Goal: Task Accomplishment & Management: Use online tool/utility

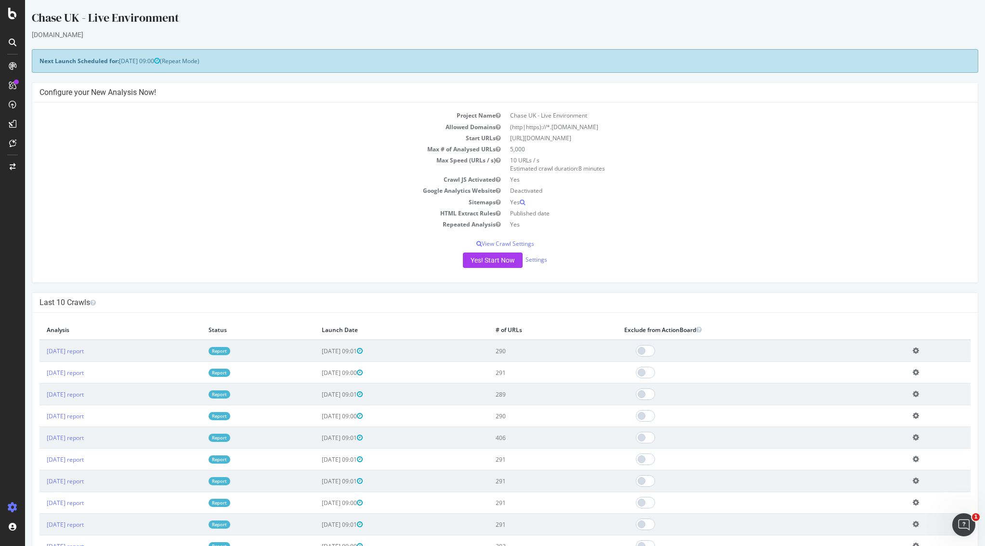
click at [382, 178] on td "Crawl JS Activated" at bounding box center [273, 179] width 466 height 11
click at [10, 12] on icon at bounding box center [12, 14] width 9 height 12
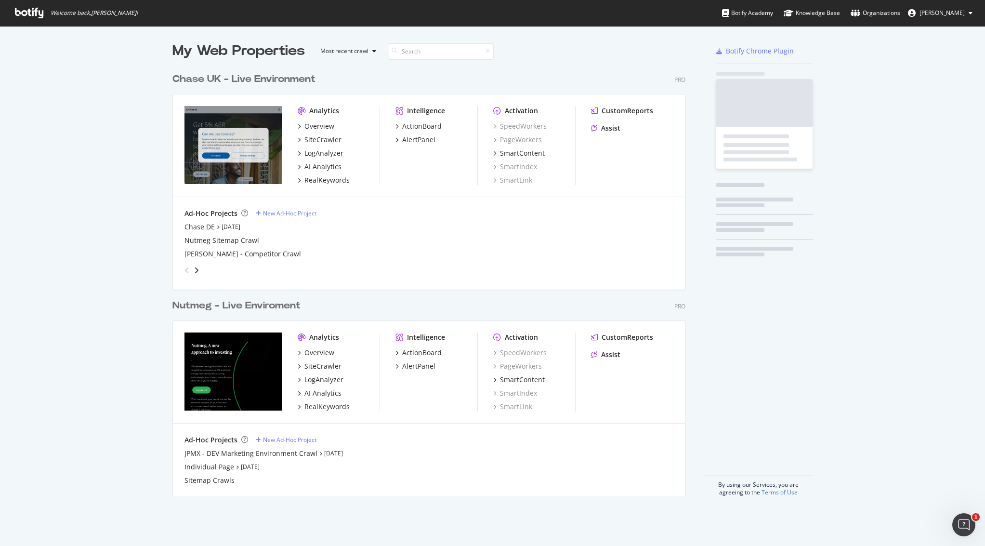
scroll to position [539, 971]
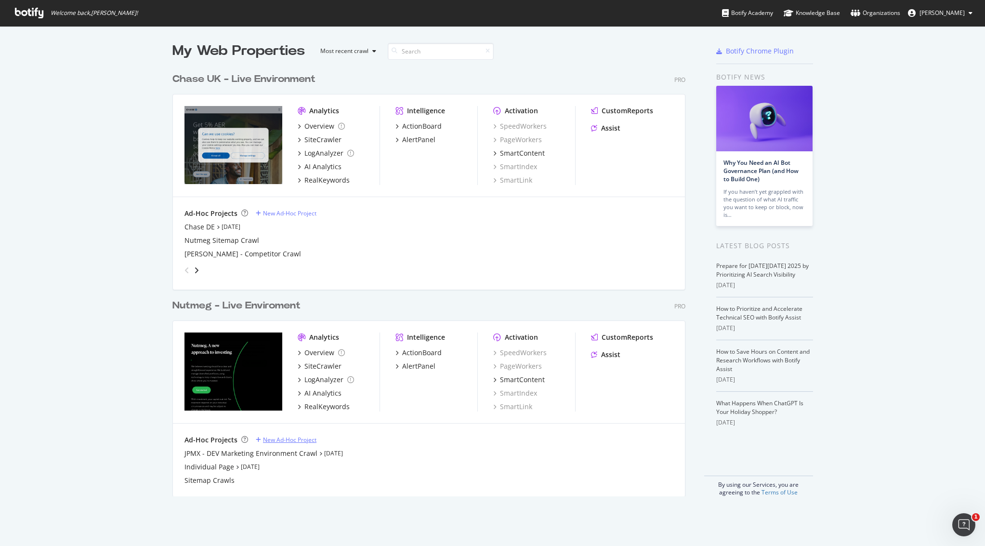
click at [284, 440] on div "New Ad-Hoc Project" at bounding box center [289, 440] width 53 height 8
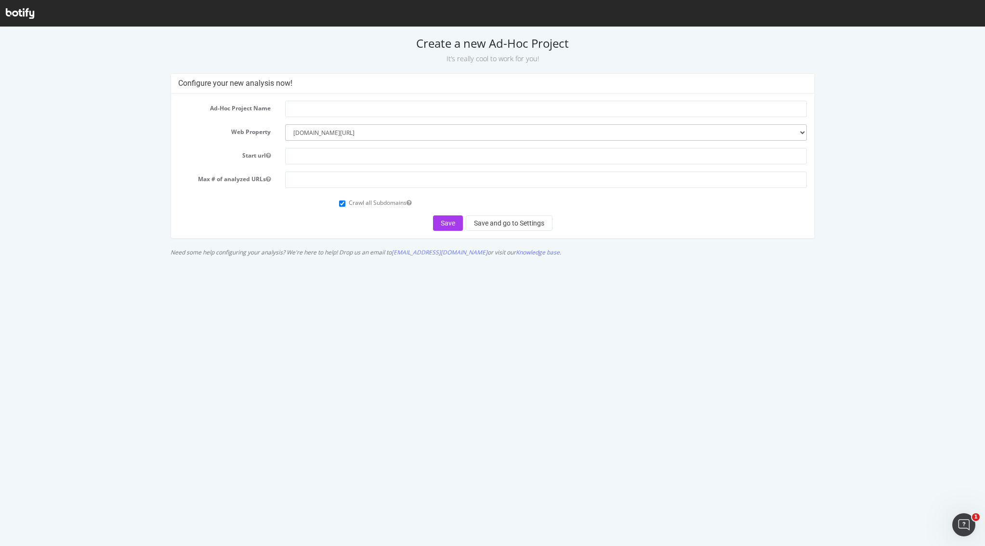
click at [315, 118] on form "Ad-Hoc Project Name Web Property --------- https://www.chase.co.uk www.nutmeg.c…" at bounding box center [492, 166] width 629 height 130
click at [311, 112] on input "text" at bounding box center [546, 109] width 522 height 16
type input "JPMX Production"
click at [370, 130] on select "--------- https://www.chase.co.uk www.nutmeg.com/" at bounding box center [546, 132] width 522 height 16
click at [285, 124] on select "--------- https://www.chase.co.uk www.nutmeg.com/" at bounding box center [546, 132] width 522 height 16
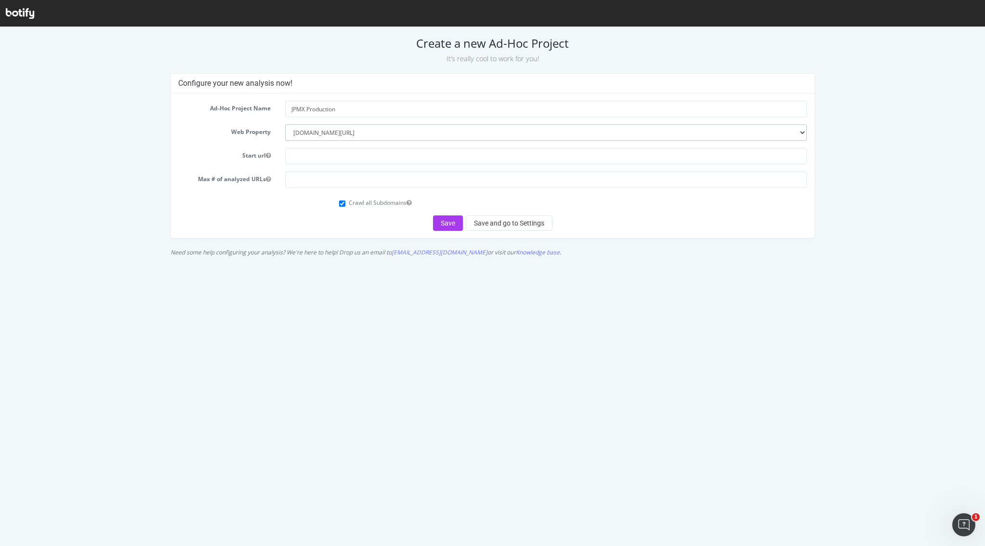
click at [349, 137] on select "--------- https://www.chase.co.uk www.nutmeg.com/" at bounding box center [546, 132] width 522 height 16
click at [285, 124] on select "--------- https://www.chase.co.uk www.nutmeg.com/" at bounding box center [546, 132] width 522 height 16
click at [332, 153] on input "text" at bounding box center [546, 156] width 522 height 16
paste input "[URL][DOMAIN_NAME]"
type input "[URL][DOMAIN_NAME]"
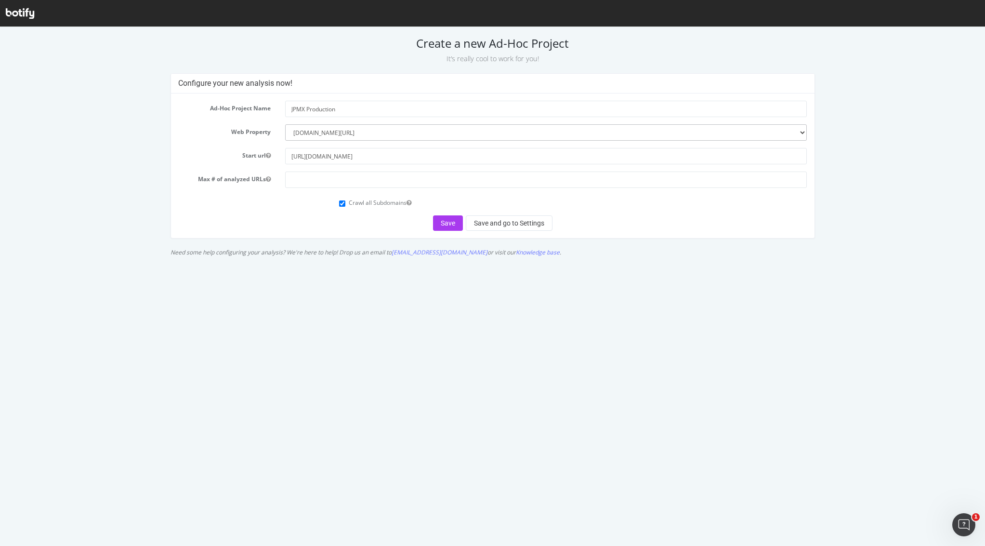
click at [319, 169] on form "Ad-Hoc Project Name JPMX Production Web Property --------- https://www.chase.co…" at bounding box center [492, 166] width 629 height 130
click at [319, 184] on input "number" at bounding box center [546, 180] width 522 height 16
click at [443, 222] on button "Save" at bounding box center [448, 222] width 30 height 15
click at [430, 182] on input "number" at bounding box center [546, 180] width 522 height 16
type input "3000"
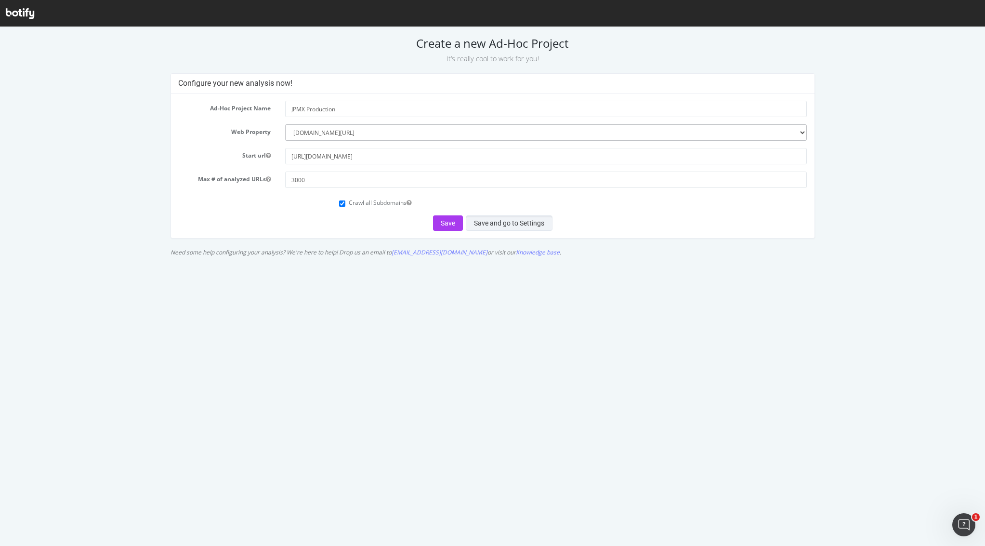
click at [532, 222] on button "Save and go to Settings" at bounding box center [509, 222] width 87 height 15
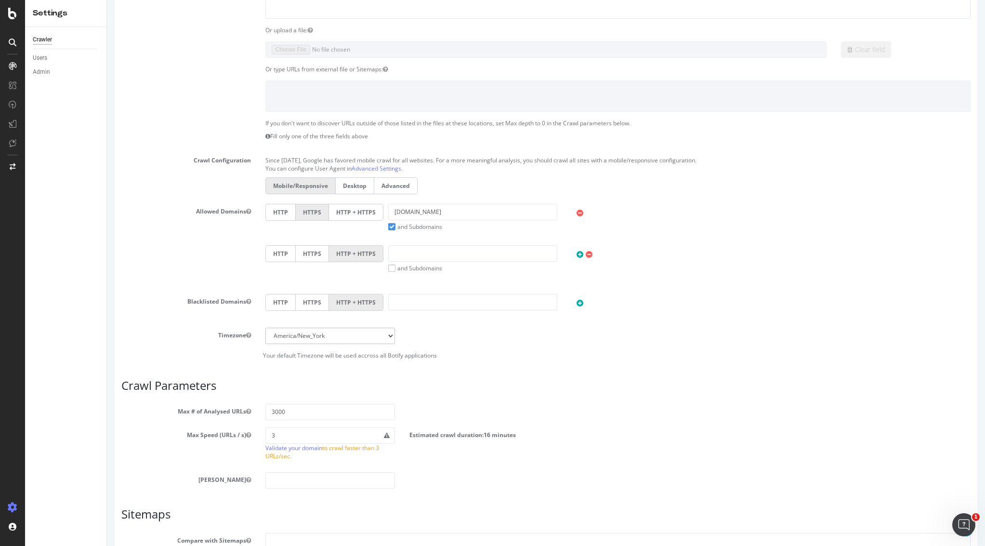
scroll to position [373, 0]
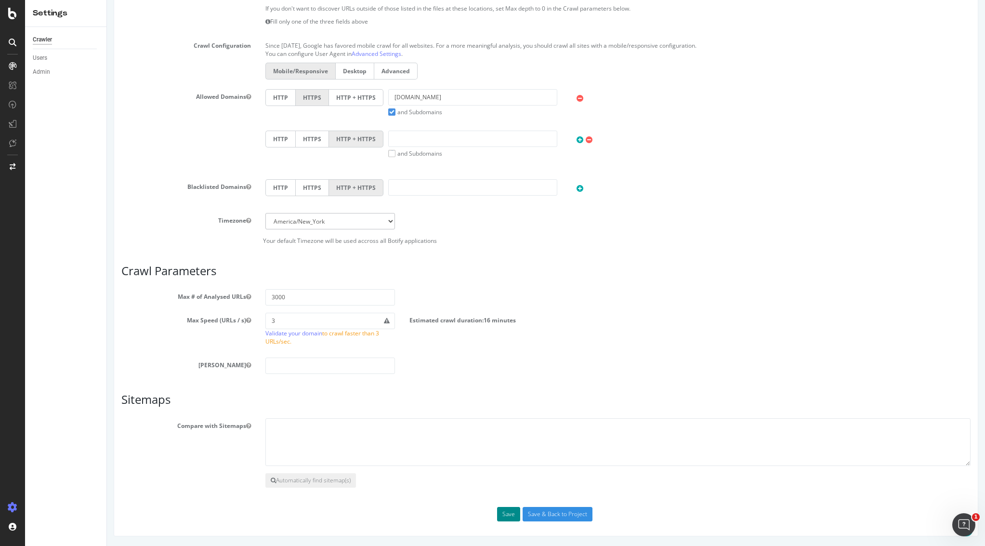
click at [504, 514] on button "Save" at bounding box center [508, 514] width 23 height 14
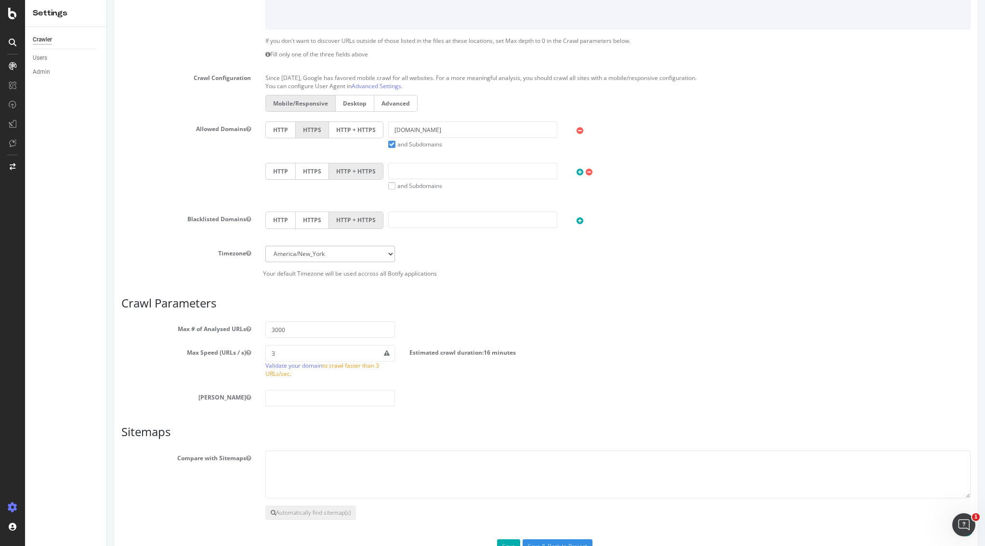
scroll to position [365, 0]
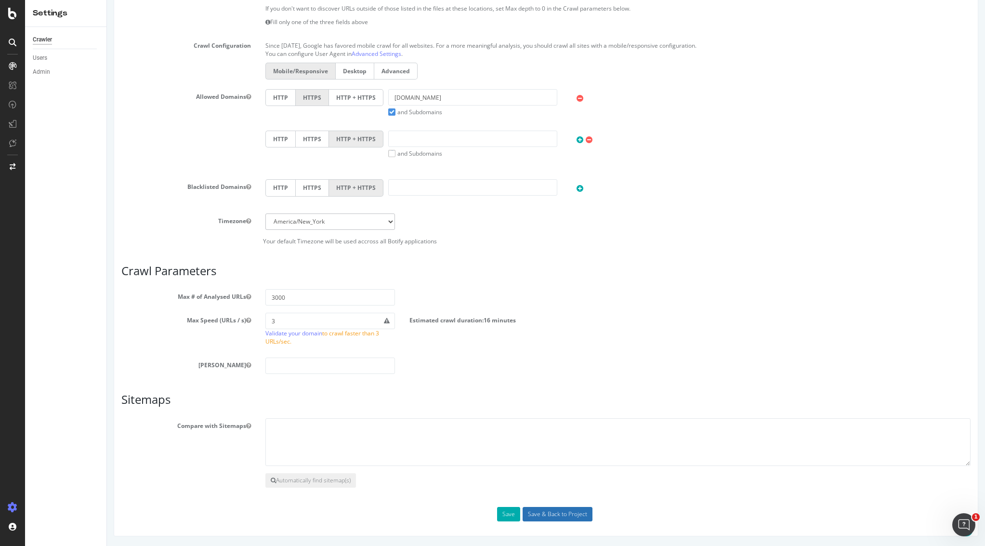
click at [551, 518] on input "Save & Back to Project" at bounding box center [558, 514] width 70 height 14
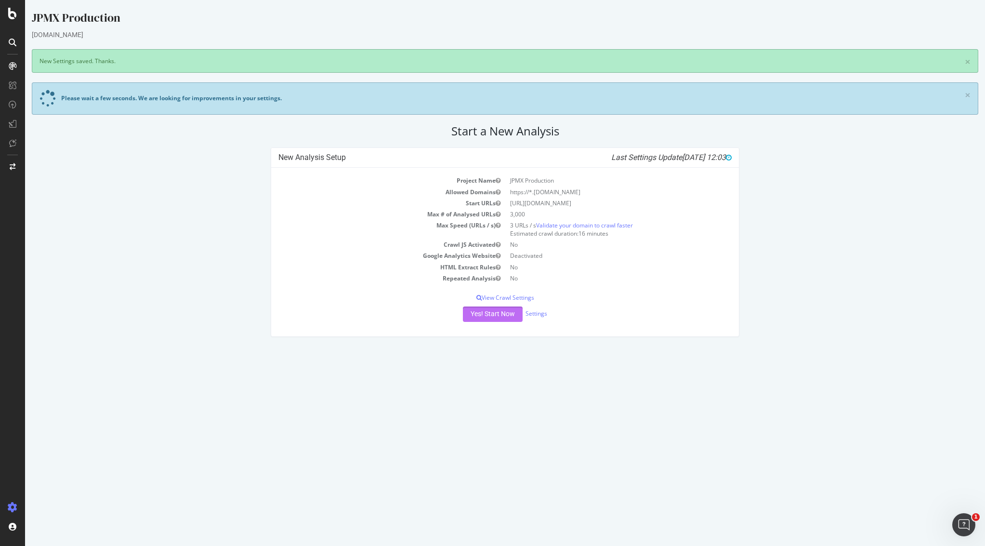
click at [483, 318] on button "Yes! Start Now" at bounding box center [493, 313] width 60 height 15
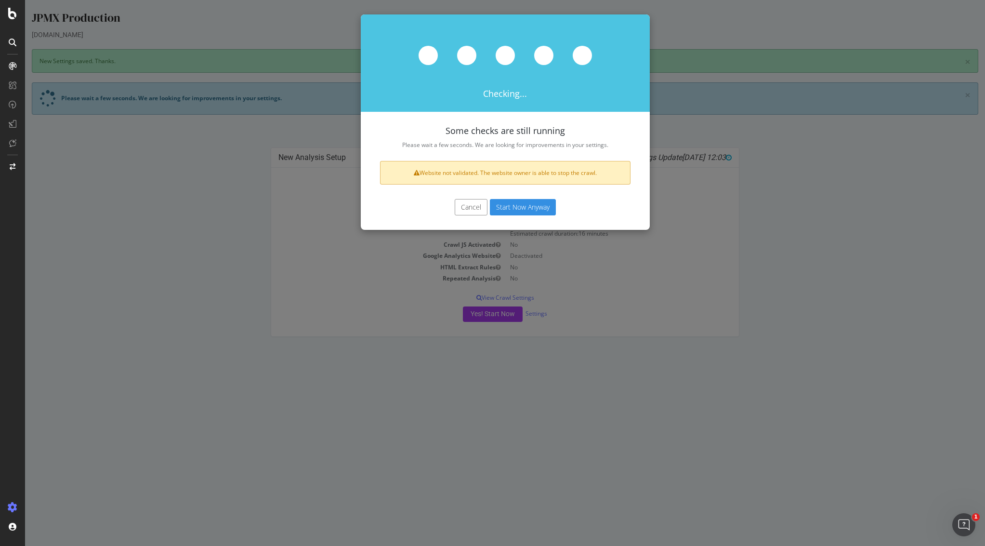
click at [531, 204] on button "Start Now Anyway" at bounding box center [523, 207] width 66 height 16
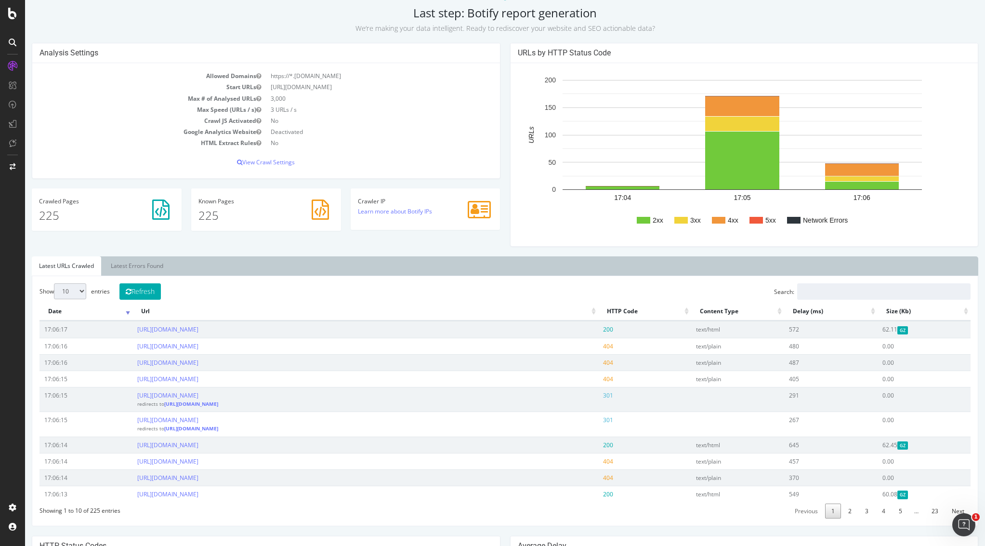
scroll to position [85, 0]
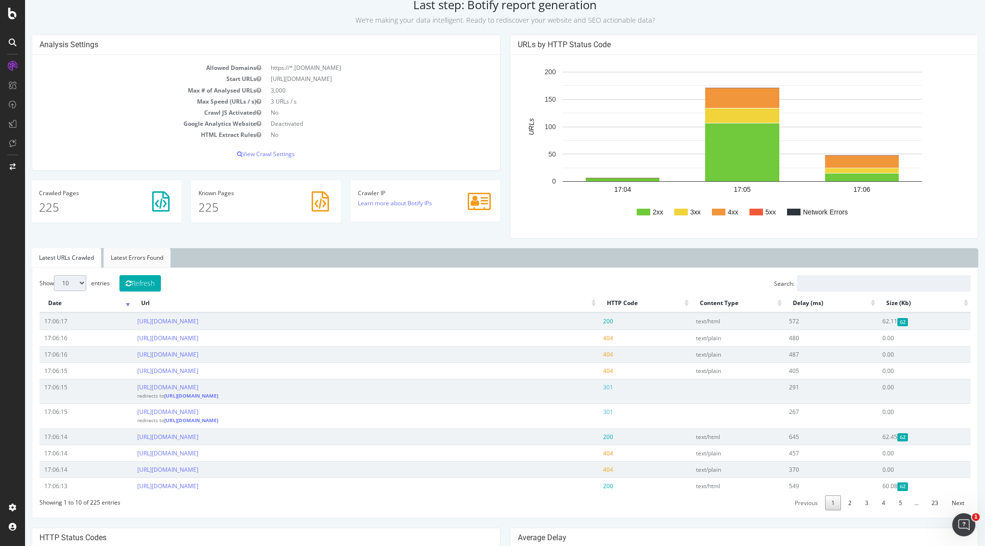
click at [125, 254] on link "Latest Errors Found" at bounding box center [137, 257] width 67 height 19
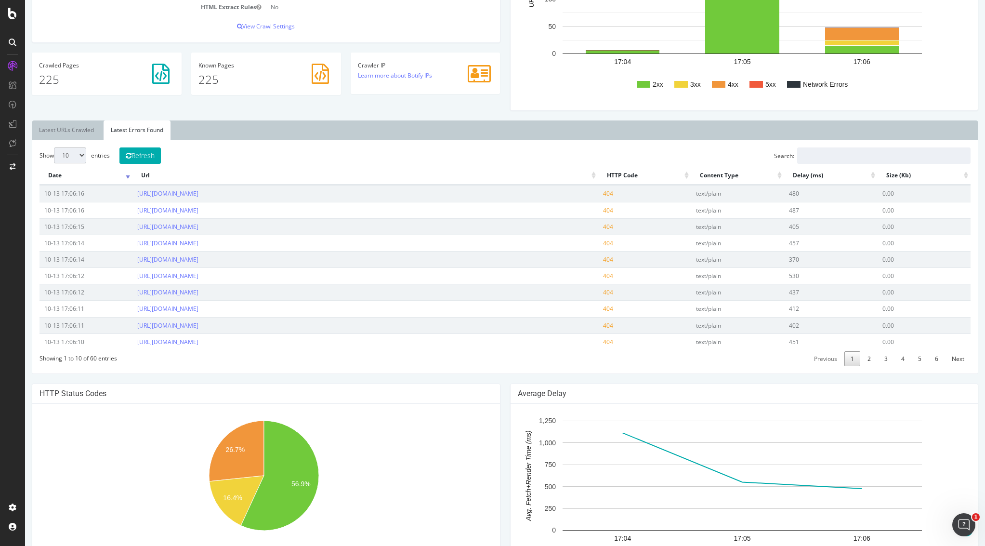
scroll to position [300, 0]
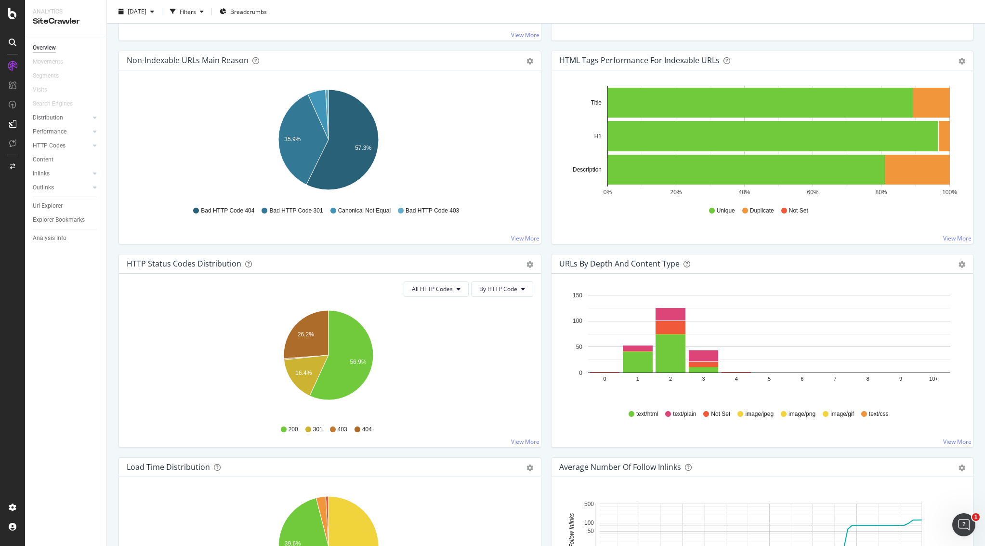
scroll to position [365, 0]
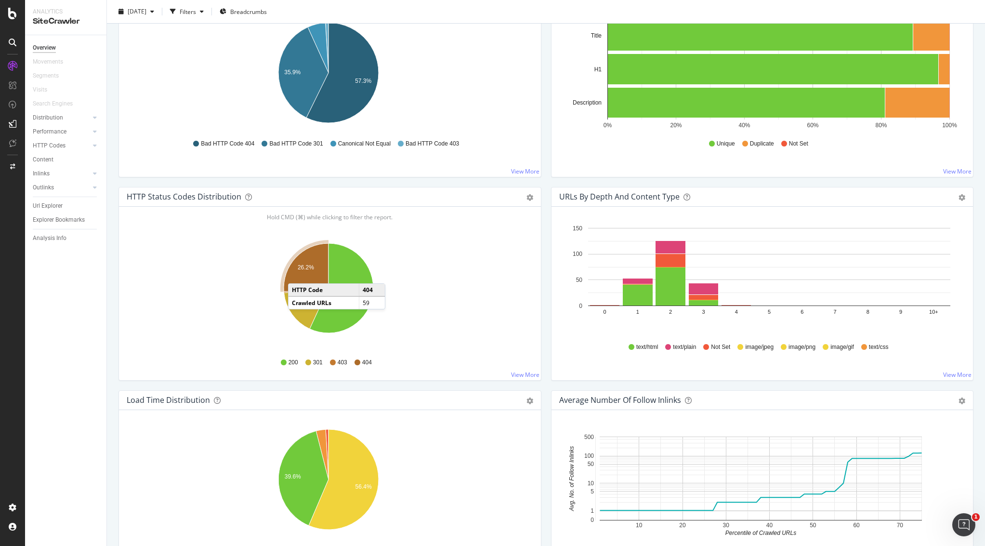
click at [298, 274] on icon "A chart." at bounding box center [306, 267] width 45 height 48
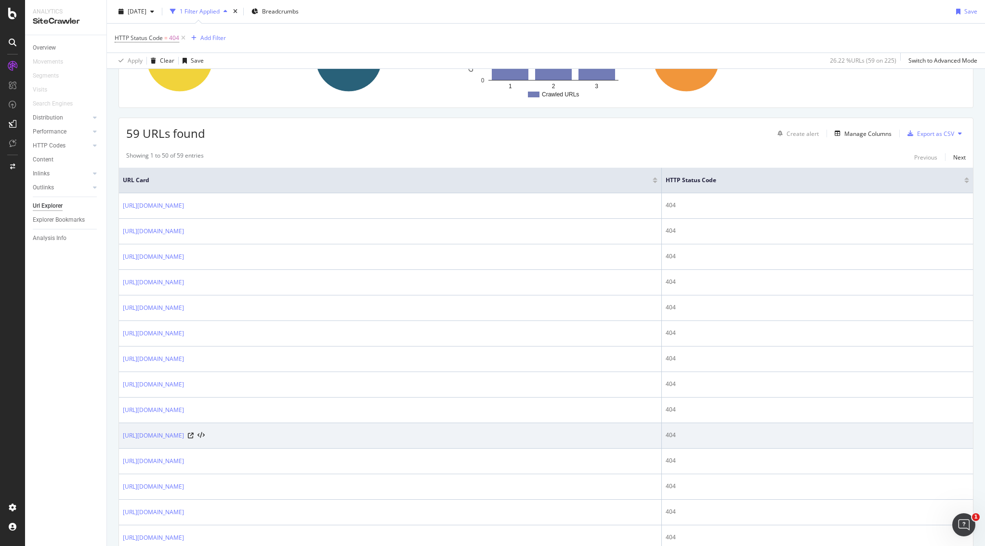
scroll to position [192, 0]
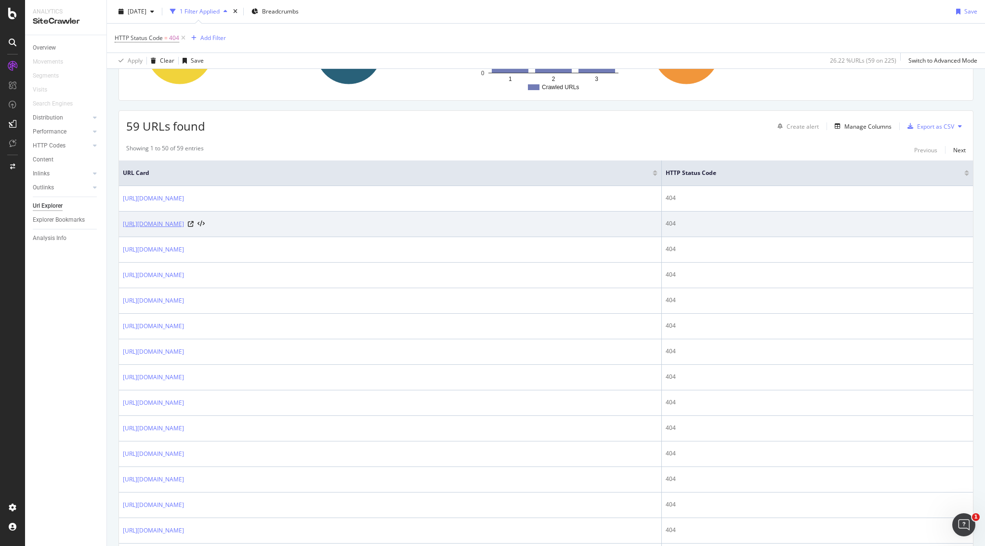
click at [184, 222] on link "[URL][DOMAIN_NAME]" at bounding box center [153, 224] width 61 height 10
click at [205, 225] on icon at bounding box center [201, 224] width 7 height 7
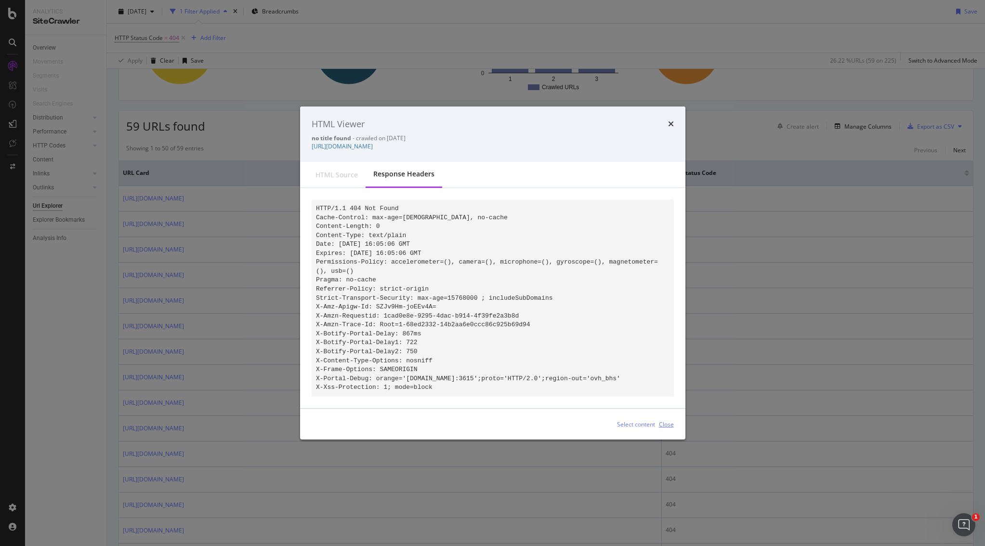
click at [672, 428] on div "Close" at bounding box center [666, 424] width 15 height 8
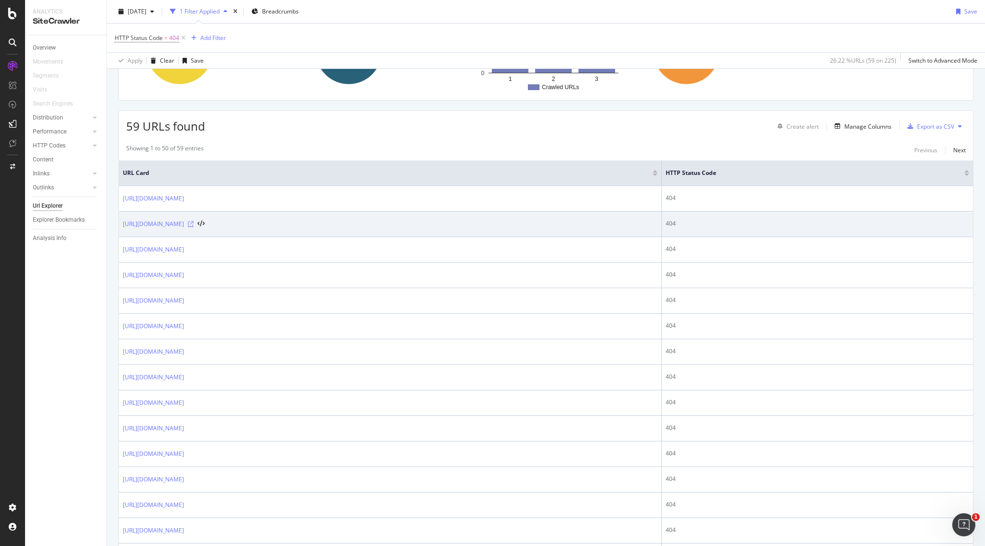
click at [194, 223] on icon at bounding box center [191, 224] width 6 height 6
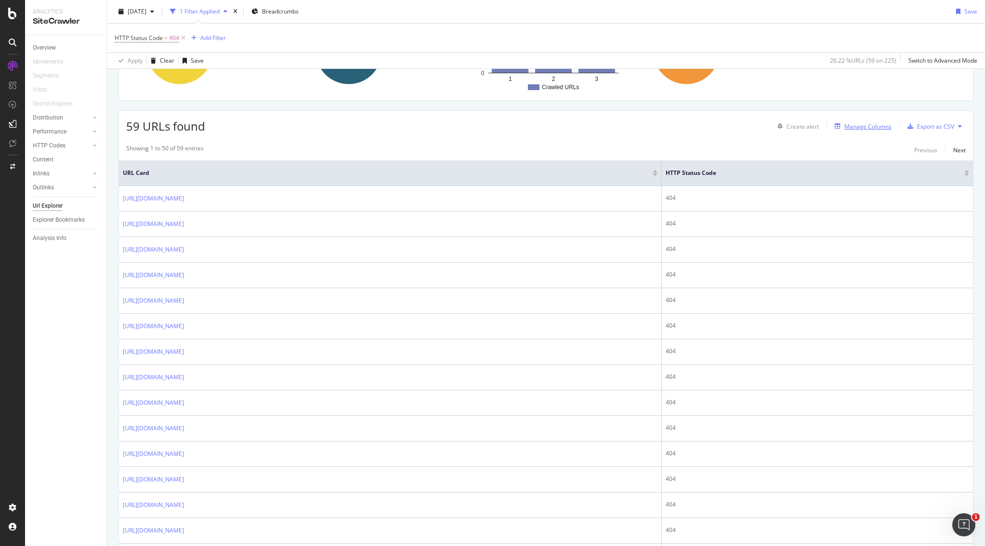
click at [867, 129] on div "Manage Columns" at bounding box center [868, 126] width 47 height 8
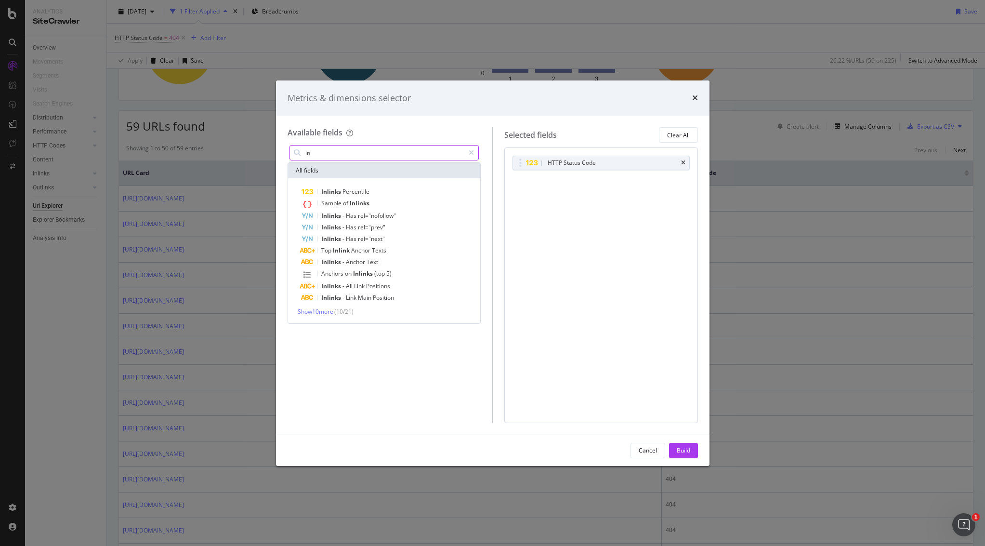
type input "i"
type input "link"
click at [313, 315] on span "Show 10 more" at bounding box center [316, 312] width 36 height 8
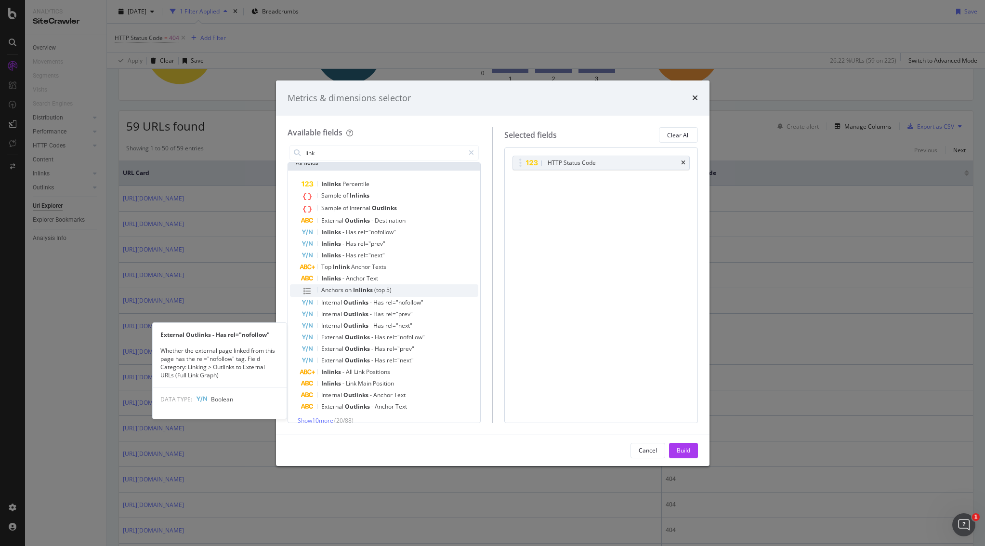
scroll to position [0, 0]
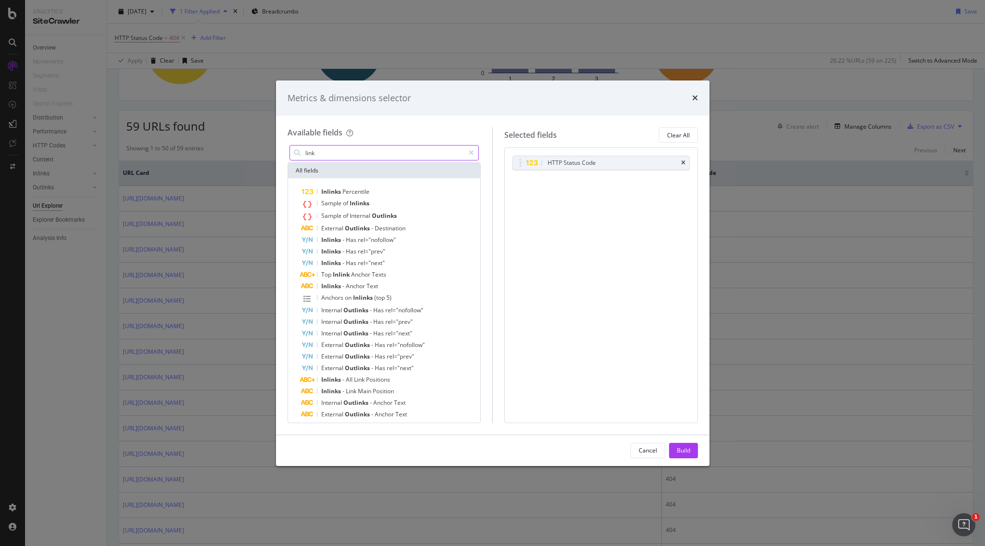
click at [330, 151] on input "link" at bounding box center [385, 153] width 160 height 14
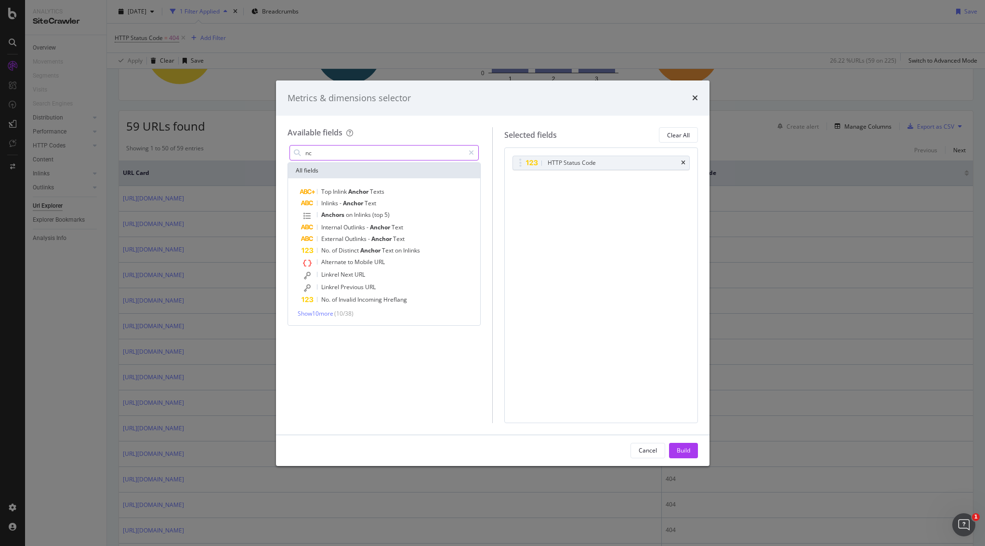
type input "n"
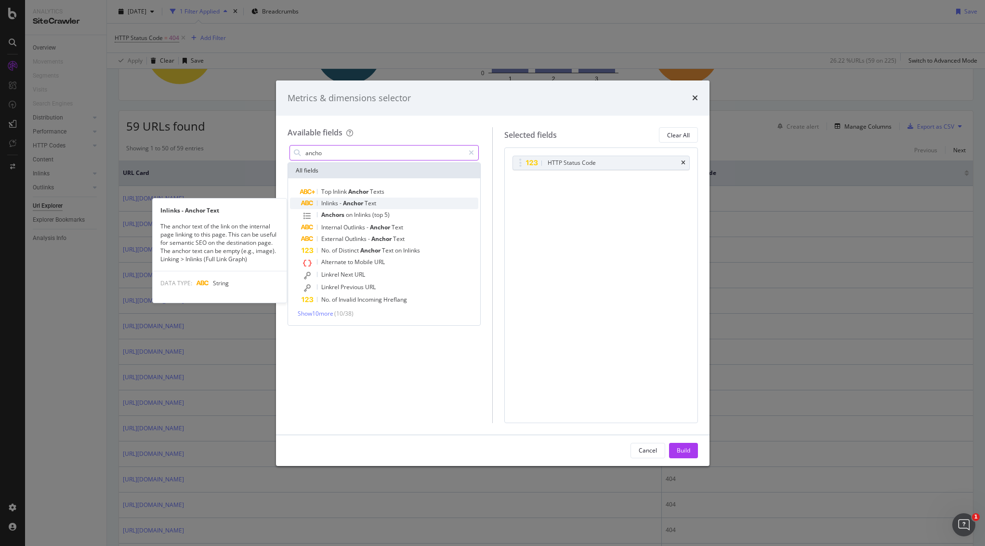
type input "ancho"
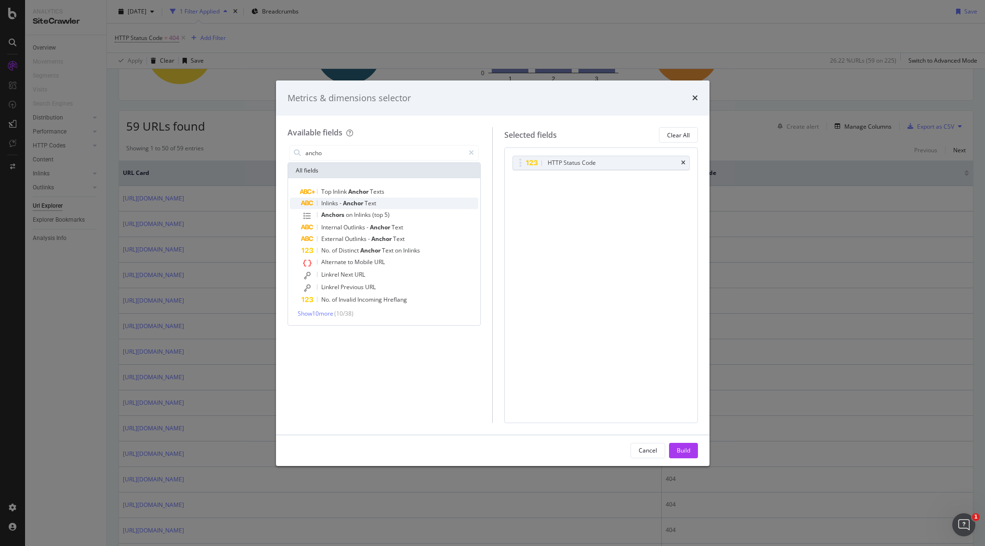
click at [352, 205] on span "Anchor" at bounding box center [354, 203] width 22 height 8
click at [378, 152] on input "ancho" at bounding box center [385, 153] width 160 height 14
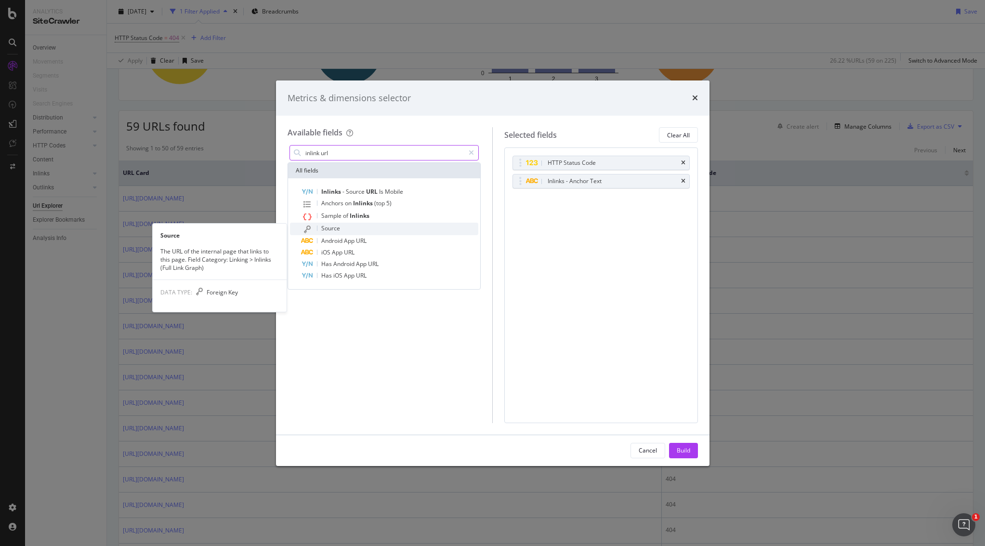
type input "inlink url"
click at [369, 232] on div "Source" at bounding box center [390, 229] width 177 height 13
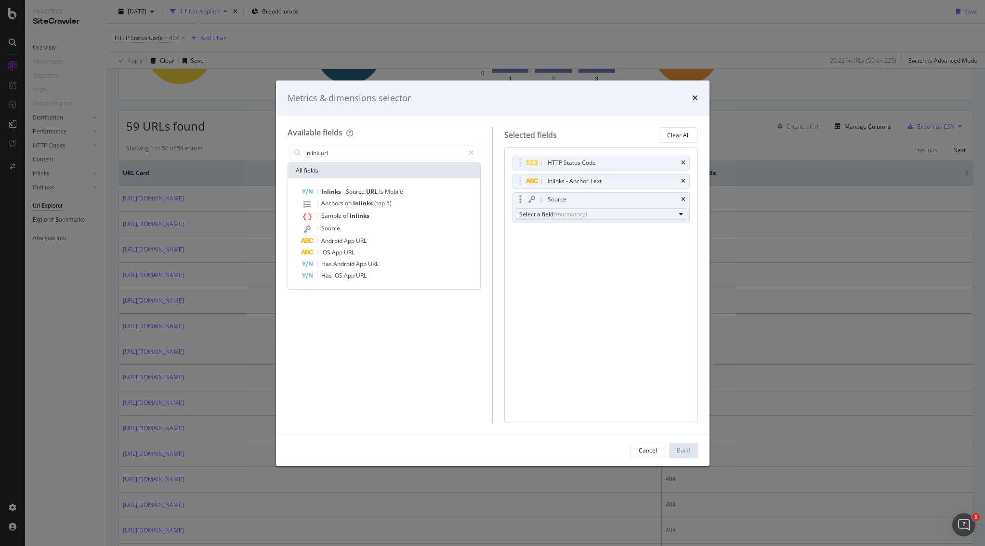
click at [629, 213] on div "Select a field (mandatory)" at bounding box center [597, 214] width 156 height 8
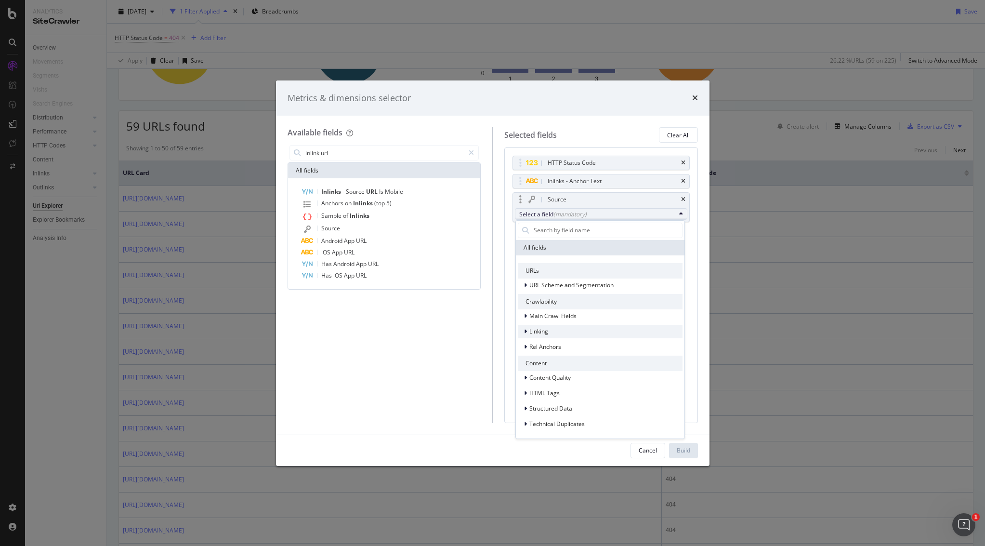
click at [564, 331] on div "Linking" at bounding box center [600, 331] width 165 height 13
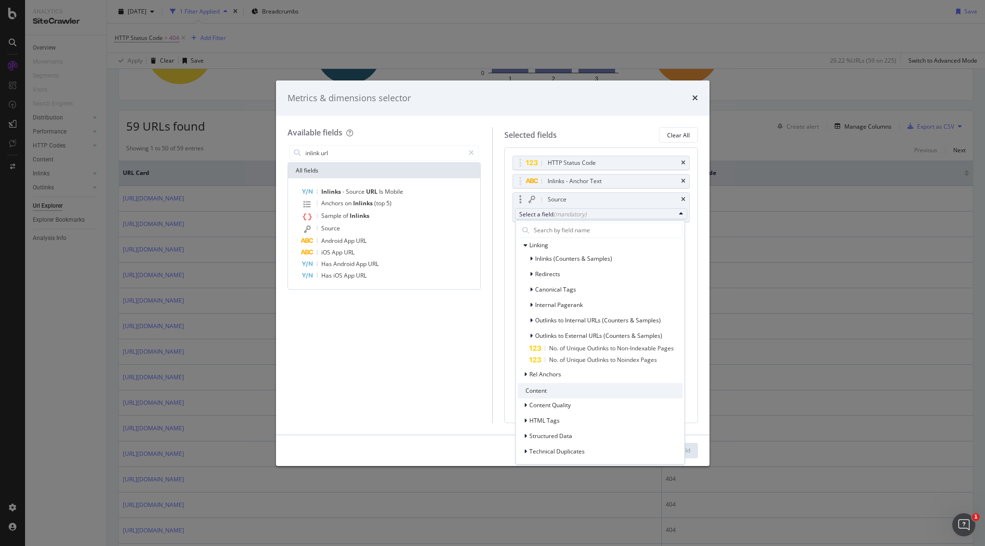
scroll to position [88, 0]
click at [556, 372] on span "Rel Anchors" at bounding box center [546, 372] width 32 height 8
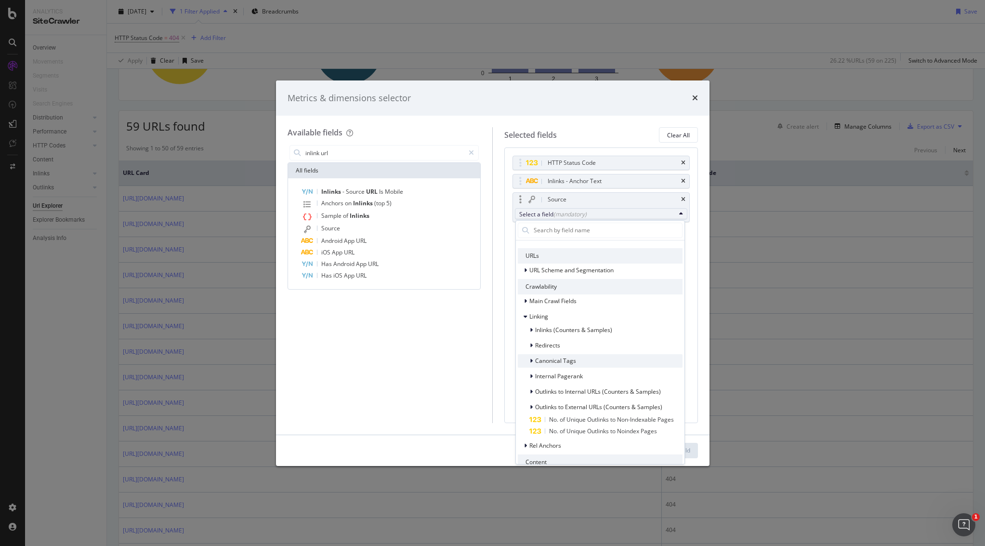
scroll to position [0, 0]
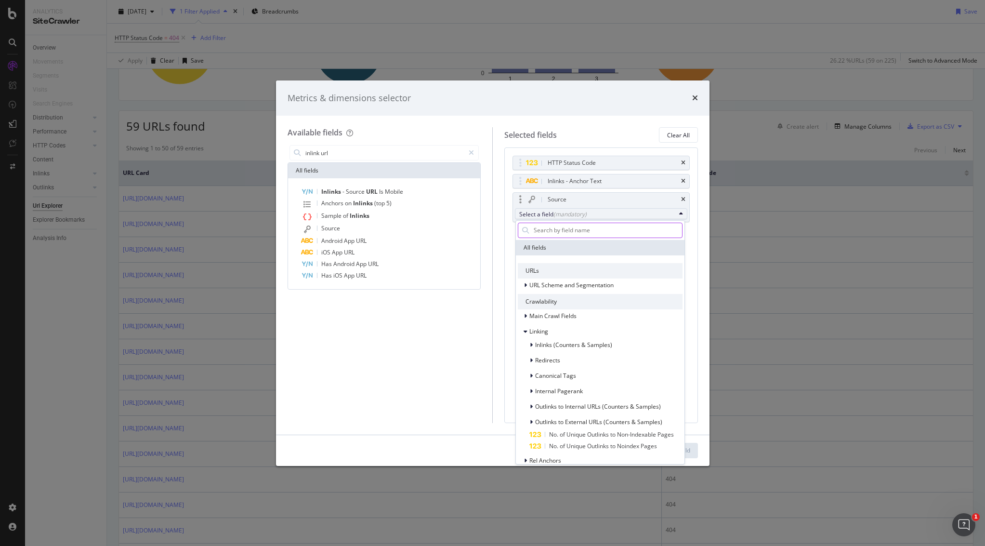
click at [561, 229] on input "modal" at bounding box center [607, 230] width 149 height 14
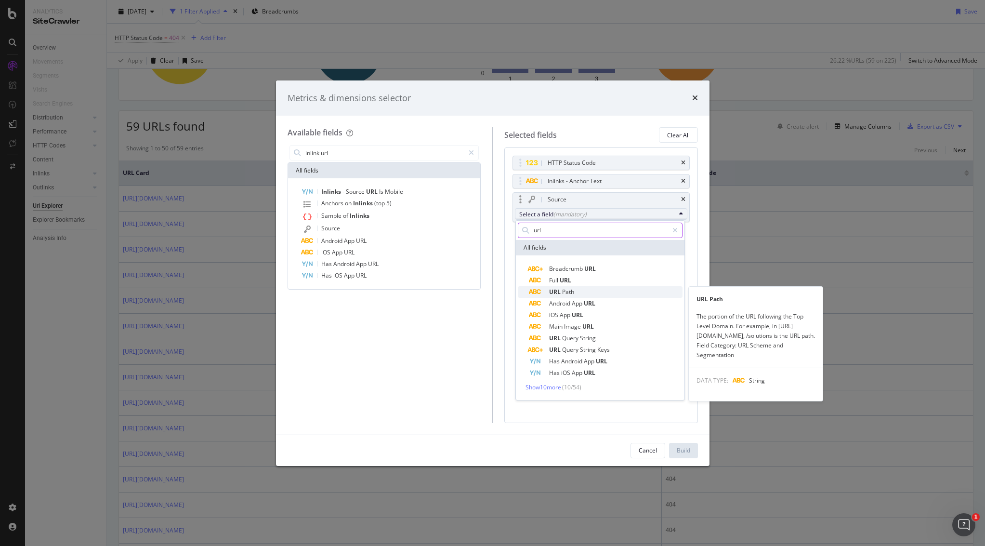
type input "url"
click at [562, 288] on span "Path" at bounding box center [568, 292] width 12 height 8
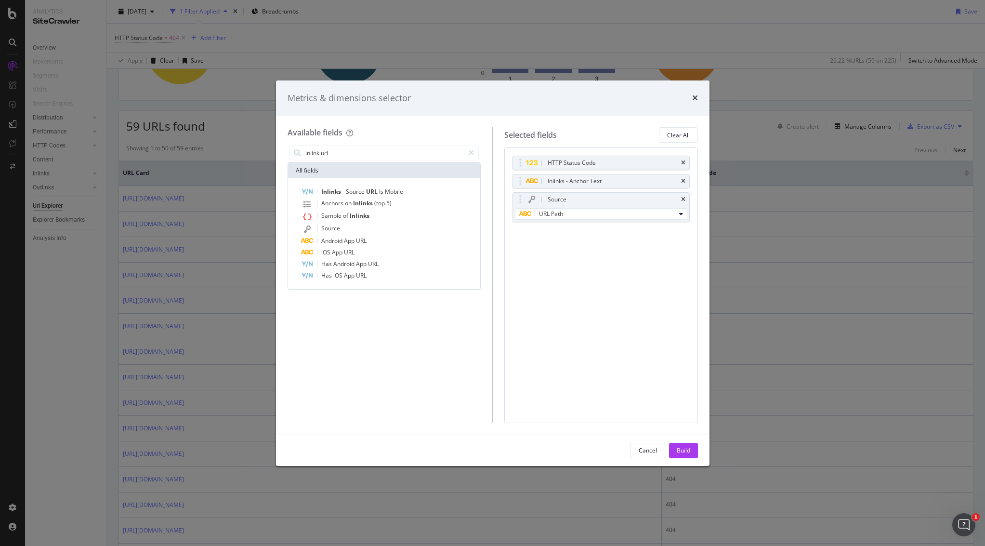
click at [683, 449] on div "Build" at bounding box center [683, 450] width 13 height 8
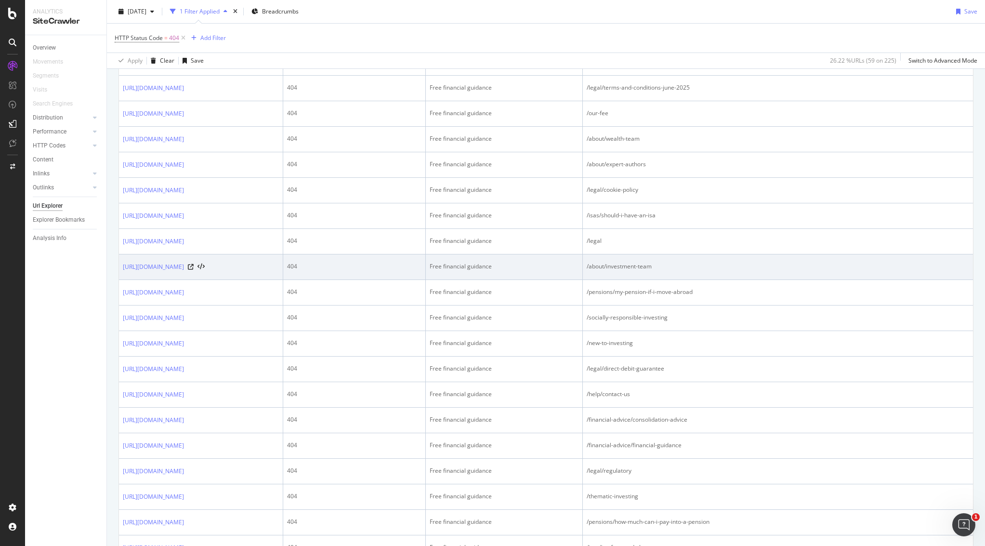
scroll to position [1165, 0]
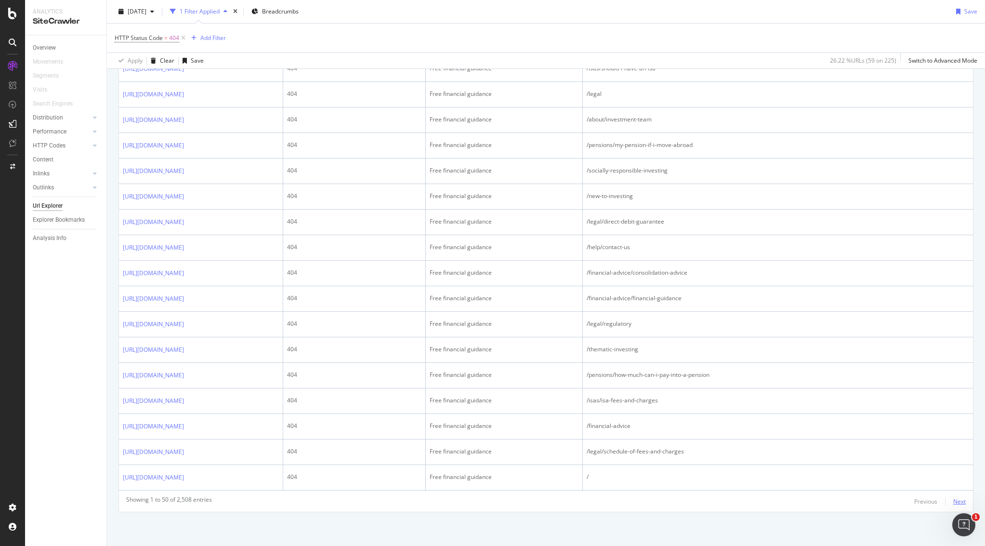
click at [954, 502] on div "Next" at bounding box center [960, 501] width 13 height 8
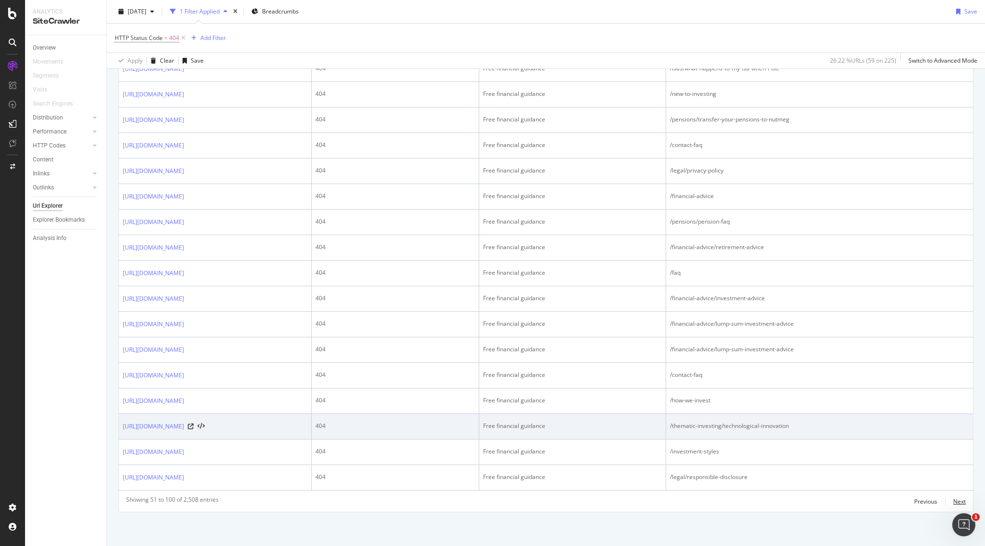
scroll to position [1647, 0]
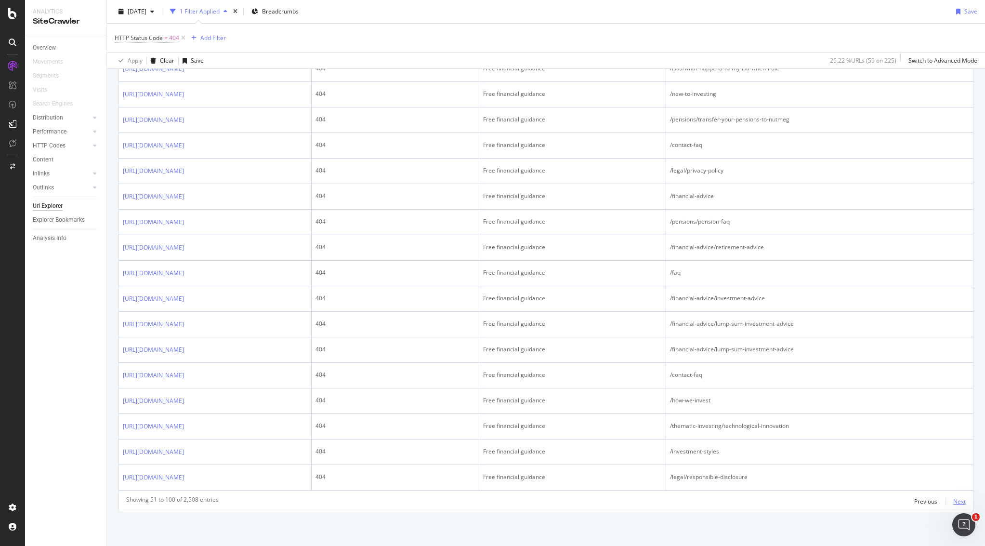
click at [954, 500] on div "Next" at bounding box center [960, 501] width 13 height 8
click at [954, 503] on div "Next" at bounding box center [960, 501] width 13 height 8
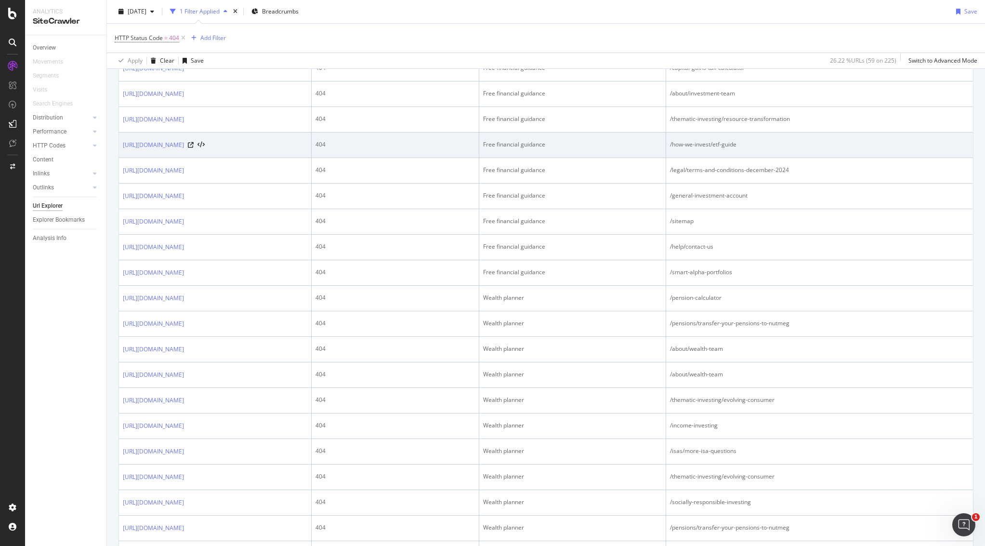
scroll to position [682, 0]
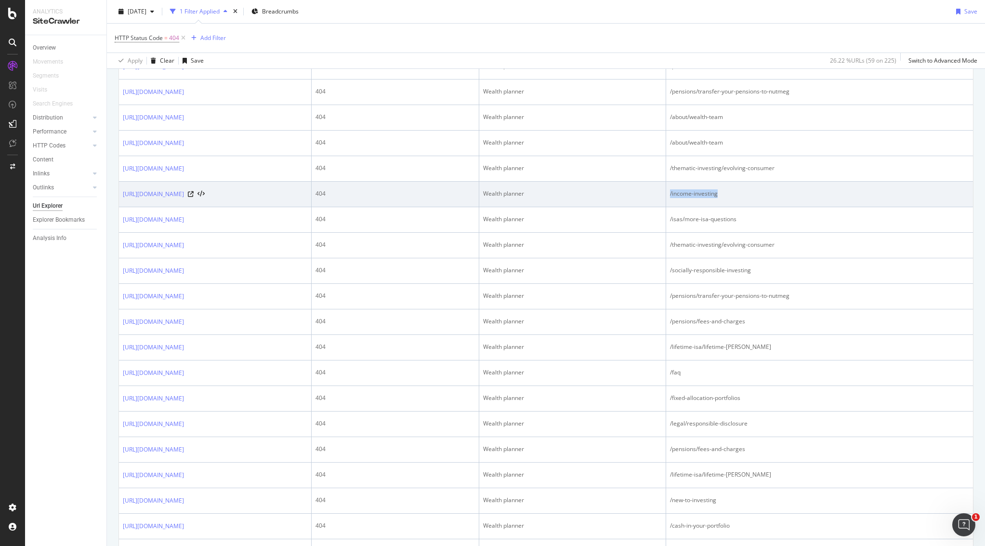
drag, startPoint x: 730, startPoint y: 376, endPoint x: 671, endPoint y: 376, distance: 58.3
click at [671, 198] on div "/income-investing" at bounding box center [819, 193] width 299 height 9
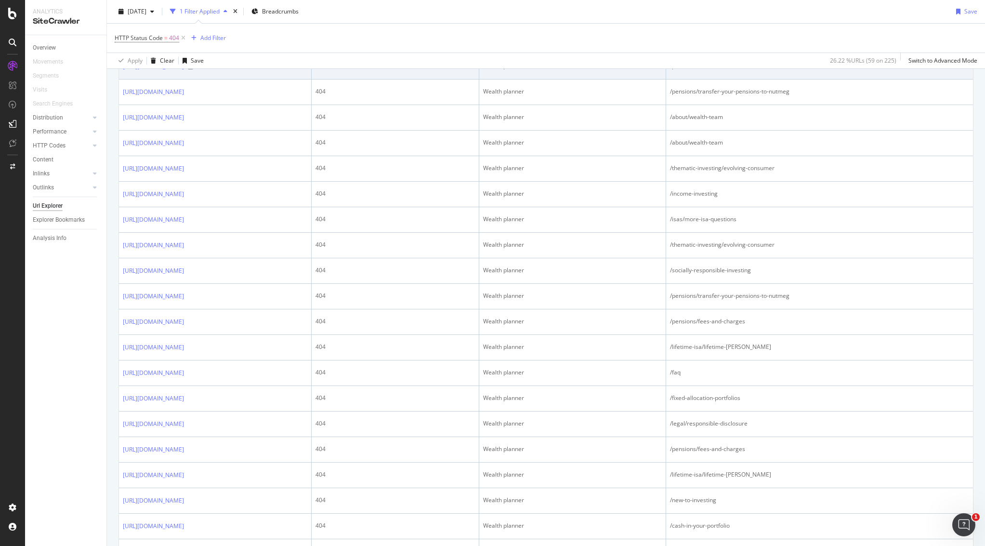
click at [715, 80] on td "/pension-calculator" at bounding box center [819, 67] width 307 height 26
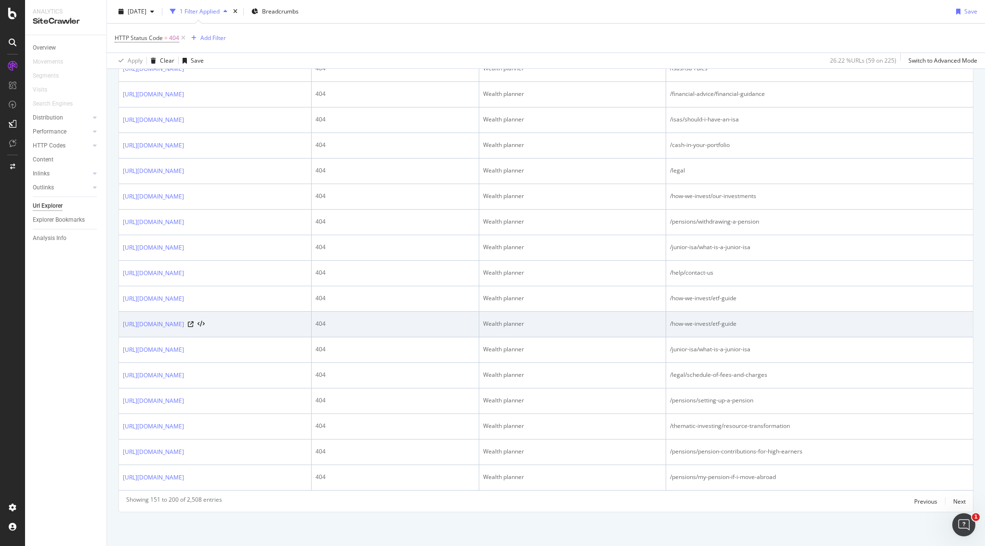
scroll to position [1647, 0]
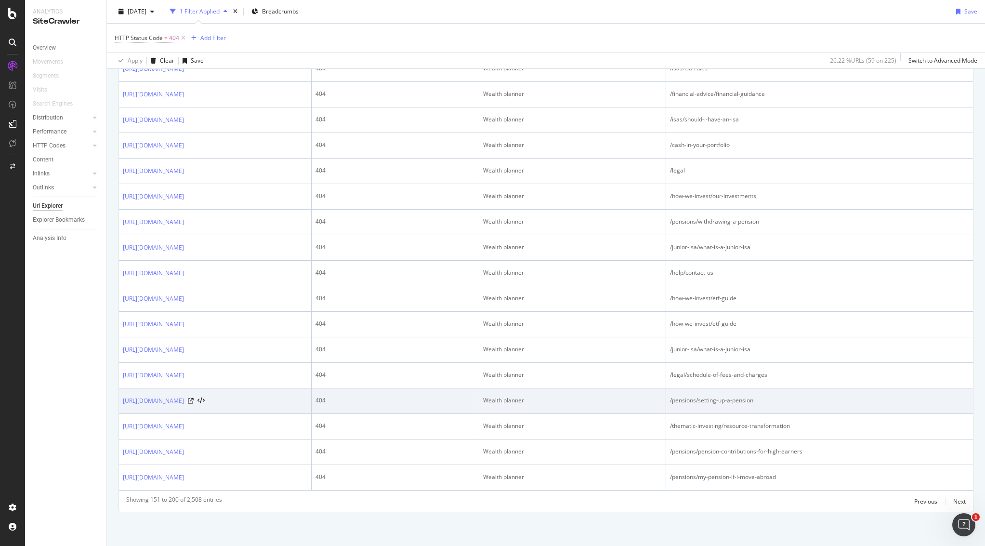
click at [739, 388] on td "/pensions/setting-up-a-pension" at bounding box center [819, 401] width 307 height 26
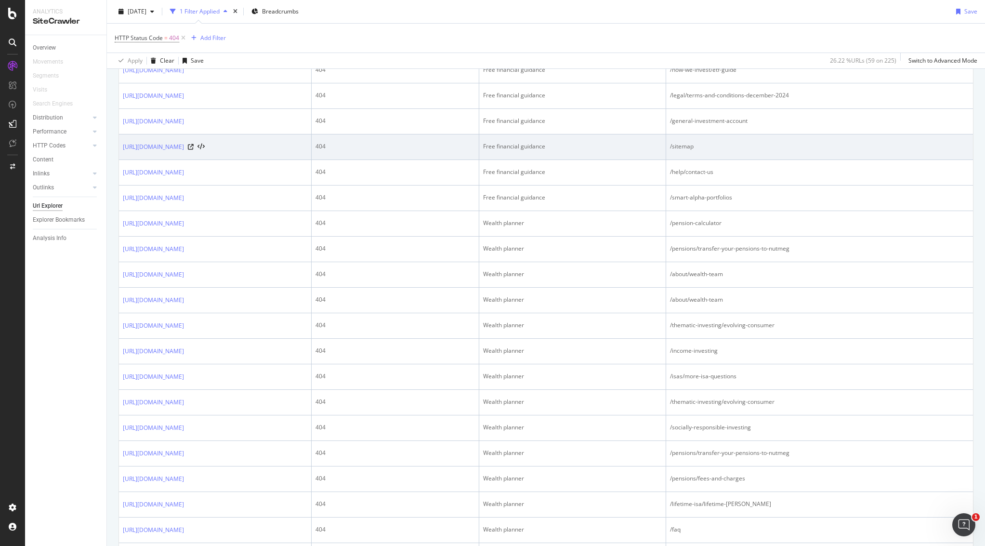
scroll to position [513, 0]
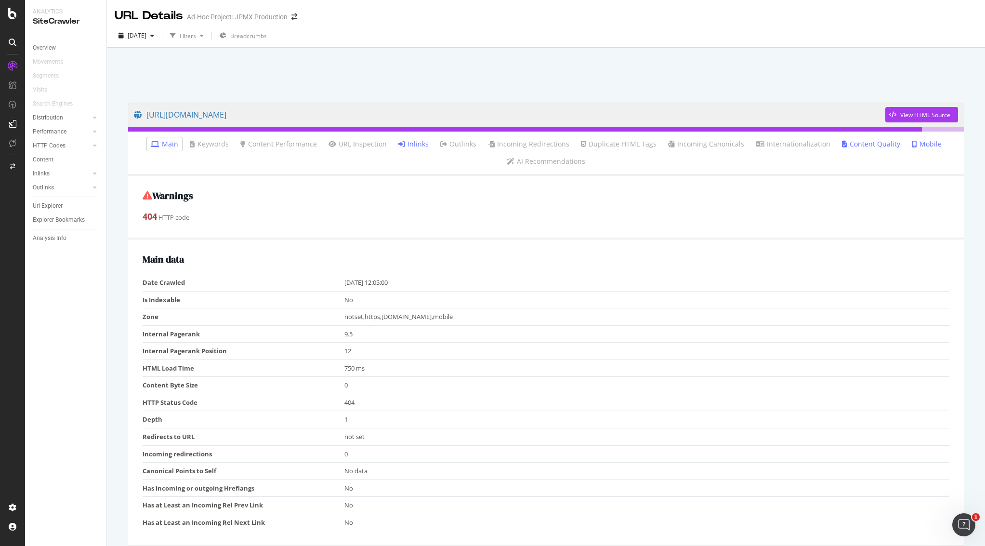
click at [407, 141] on link "Inlinks" at bounding box center [414, 144] width 30 height 10
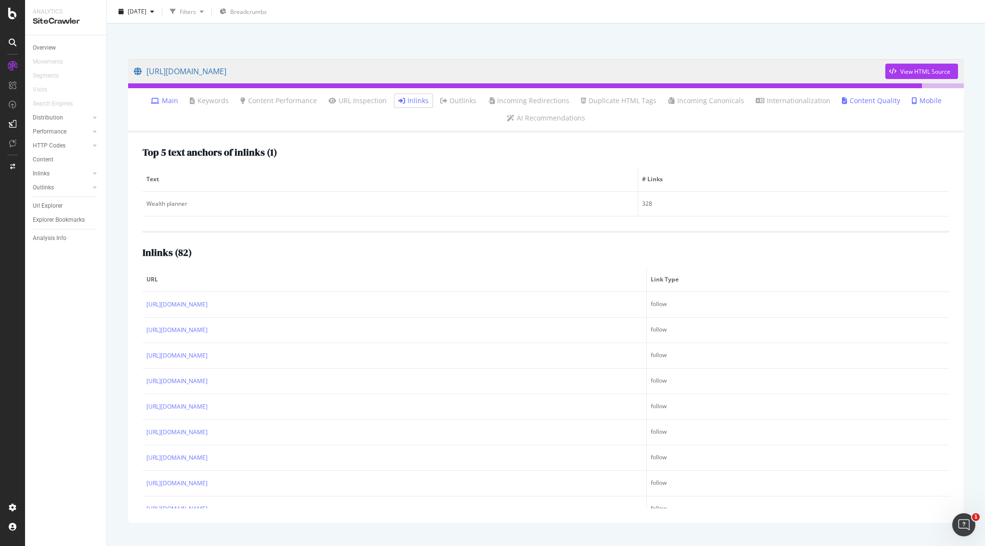
scroll to position [48, 0]
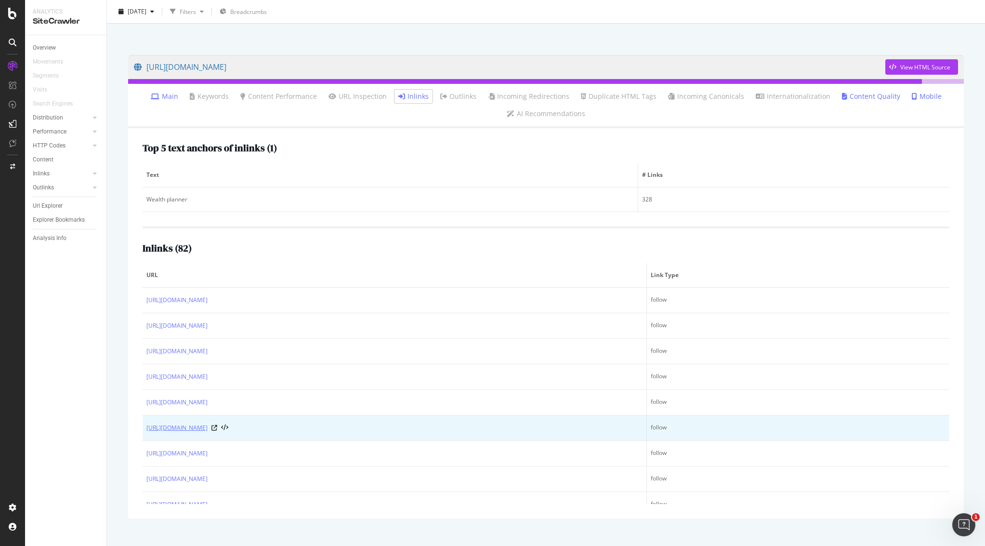
click at [208, 431] on link "[URL][DOMAIN_NAME]" at bounding box center [176, 428] width 61 height 10
click at [299, 427] on div "[URL][DOMAIN_NAME]" at bounding box center [394, 428] width 496 height 10
click at [228, 428] on icon at bounding box center [224, 428] width 7 height 7
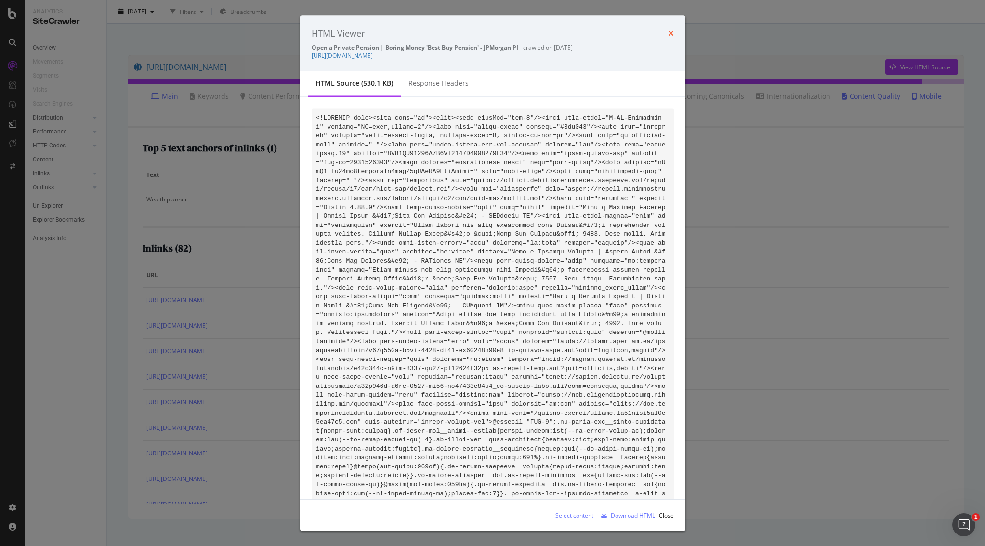
click at [669, 32] on icon "times" at bounding box center [671, 33] width 6 height 8
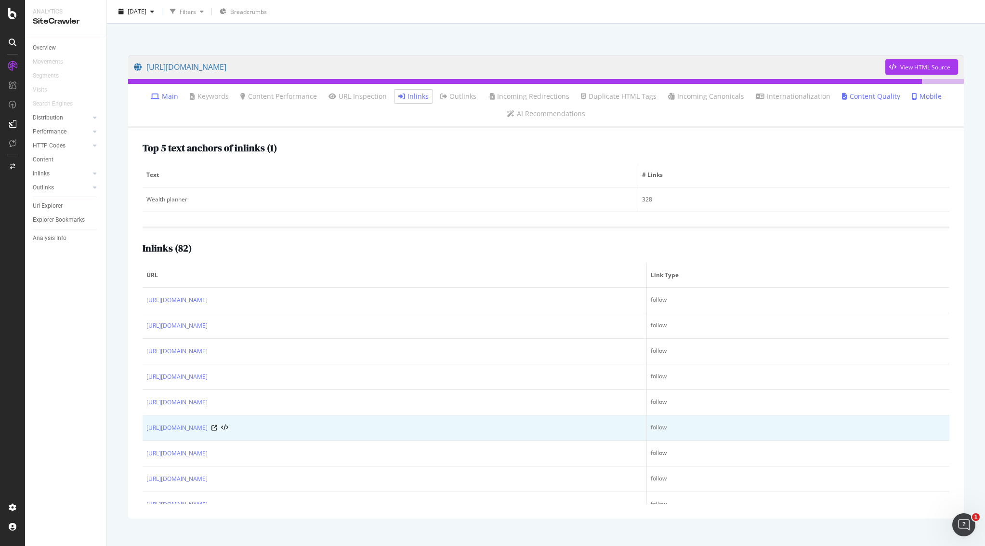
click at [228, 430] on div at bounding box center [220, 428] width 17 height 7
click at [217, 429] on icon at bounding box center [215, 428] width 6 height 6
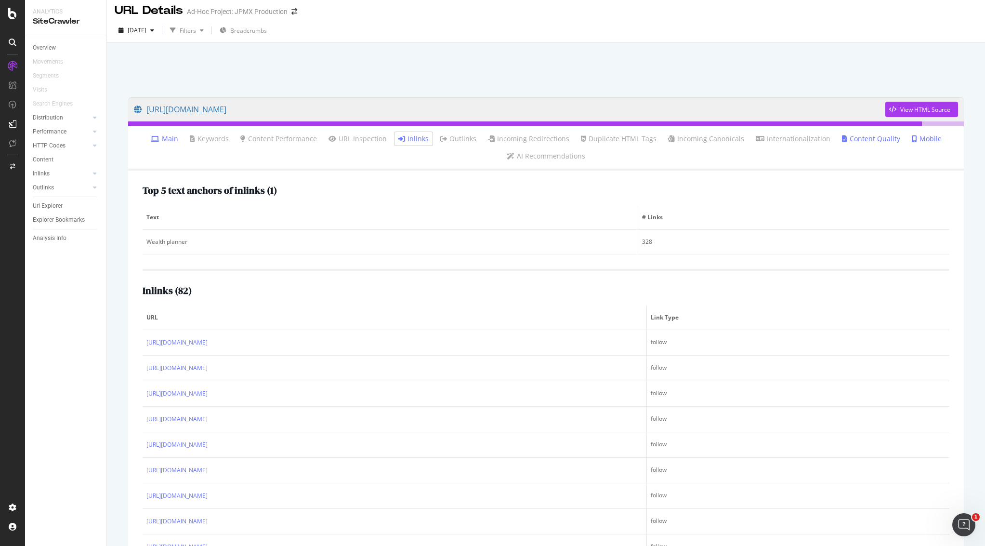
scroll to position [0, 0]
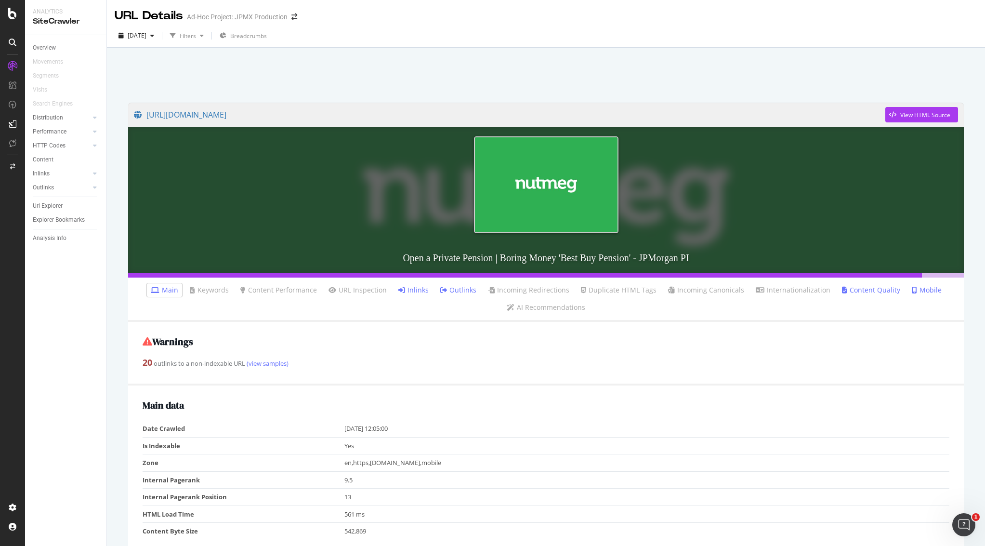
click at [582, 257] on h3 "Open a Private Pension | Boring Money 'Best Buy Pension' - JPMorgan PI" at bounding box center [546, 258] width 836 height 30
click at [544, 190] on img at bounding box center [546, 184] width 145 height 97
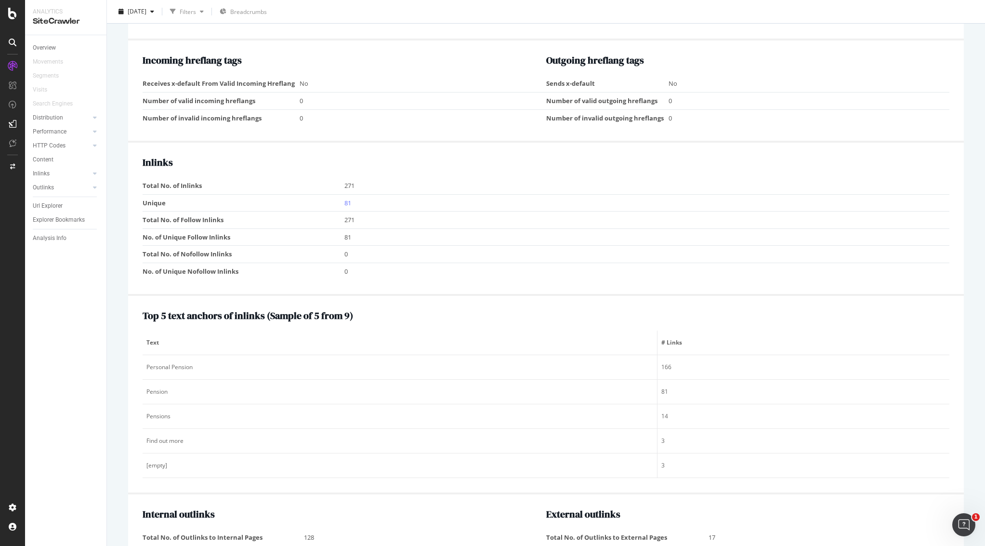
scroll to position [796, 0]
